Goal: Check status: Check status

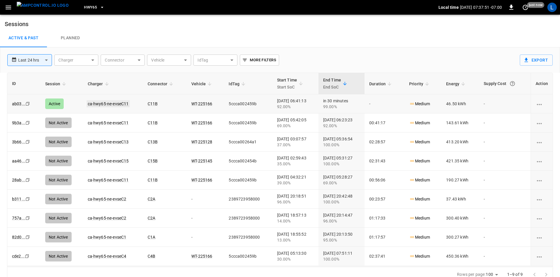
click at [122, 104] on link "ca-hwy65-ne-evseC11" at bounding box center [108, 103] width 43 height 7
click at [84, 8] on span "HWY65" at bounding box center [90, 7] width 13 height 7
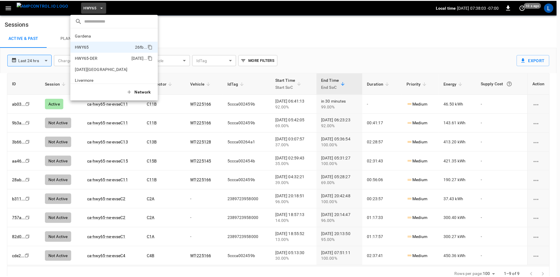
scroll to position [9, 0]
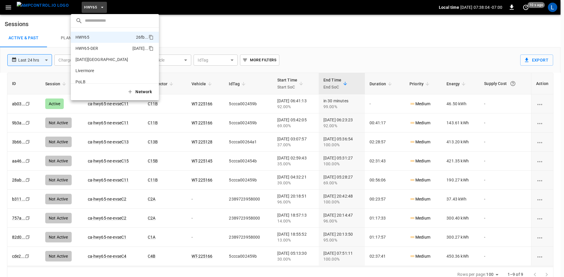
click at [103, 49] on p "HWY65-DER" at bounding box center [102, 49] width 55 height 6
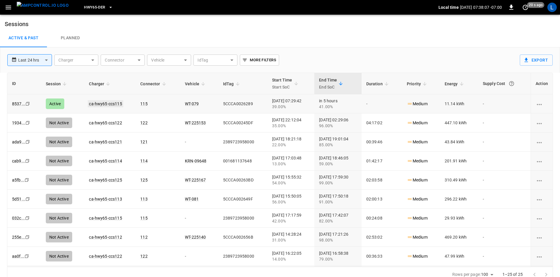
click at [115, 102] on link "ca-hwy65-ccs115" at bounding box center [105, 103] width 35 height 7
click at [110, 103] on link "ca-hwy65-ccs115" at bounding box center [105, 103] width 35 height 7
click at [92, 7] on span "HWY65-DER" at bounding box center [94, 7] width 21 height 7
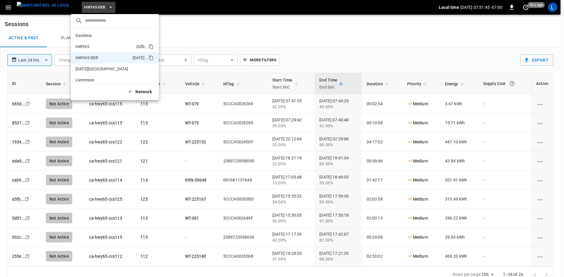
click at [105, 45] on p "HWY65" at bounding box center [104, 47] width 58 height 6
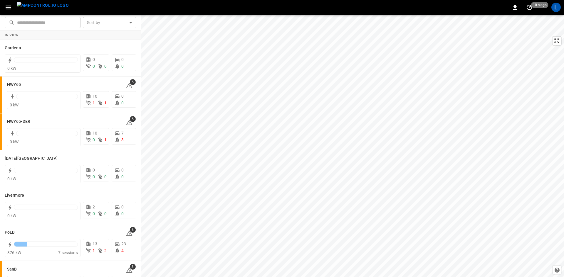
click at [10, 5] on icon "button" at bounding box center [8, 7] width 7 height 7
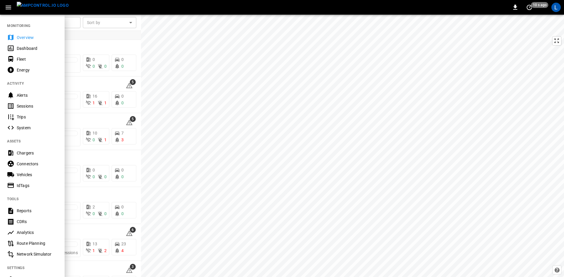
click at [28, 105] on div "Sessions" at bounding box center [37, 106] width 41 height 6
